Goal: Navigation & Orientation: Find specific page/section

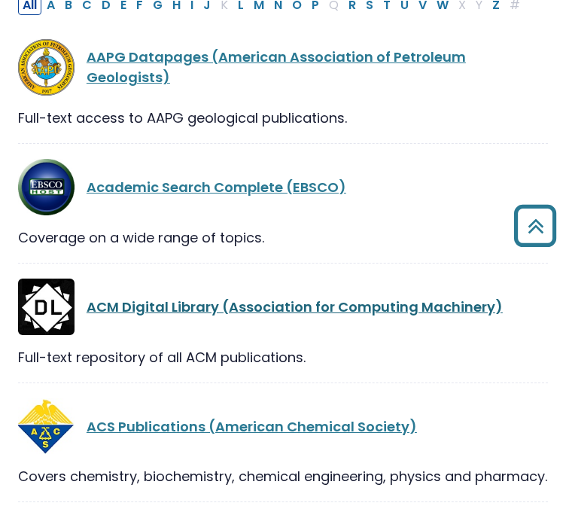
scroll to position [223, 0]
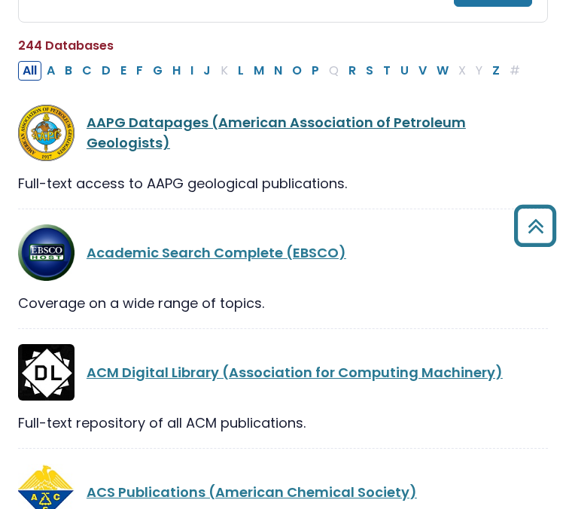
click at [220, 141] on link "AAPG Datapages (American Association of Petroleum Geologists)" at bounding box center [276, 132] width 379 height 39
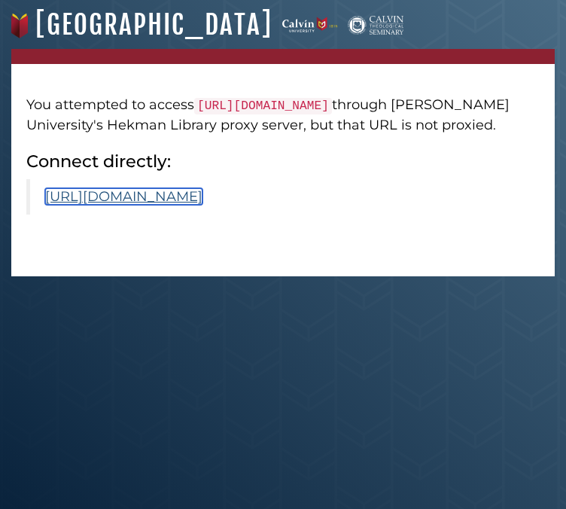
click at [190, 196] on link "https://archives.datapages.com" at bounding box center [123, 196] width 157 height 17
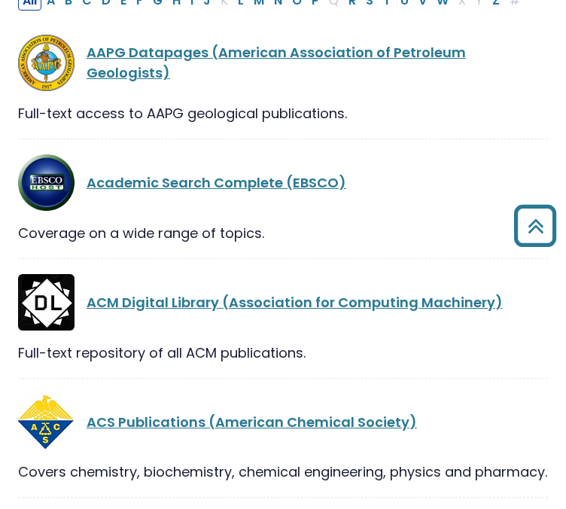
scroll to position [412, 0]
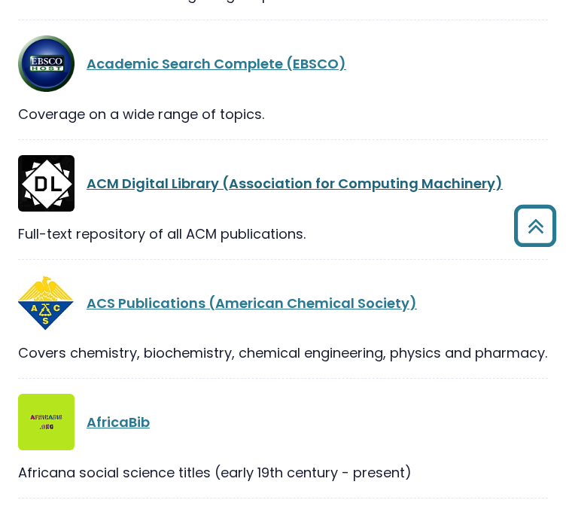
click at [148, 183] on link "ACM Digital Library (Association for Computing Machinery)" at bounding box center [295, 183] width 416 height 19
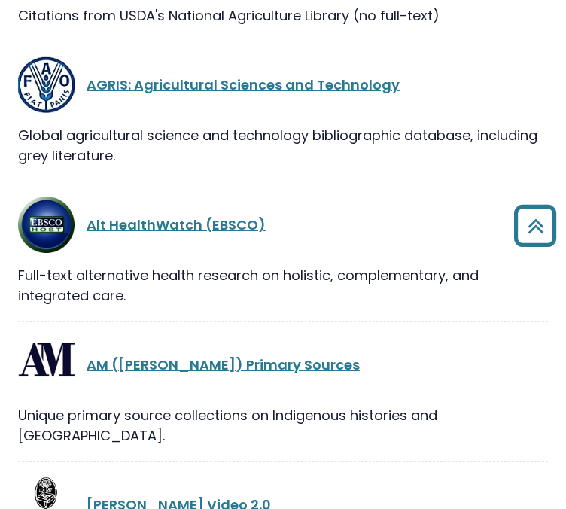
scroll to position [1129, 0]
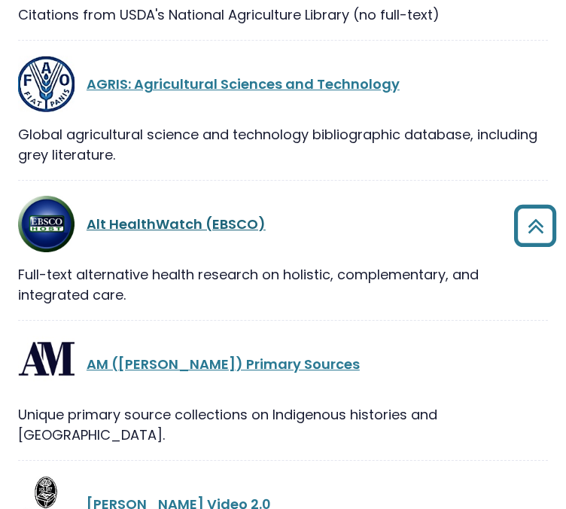
click at [196, 233] on link "Alt HealthWatch (EBSCO)" at bounding box center [176, 223] width 179 height 19
